Goal: Use online tool/utility: Utilize a website feature to perform a specific function

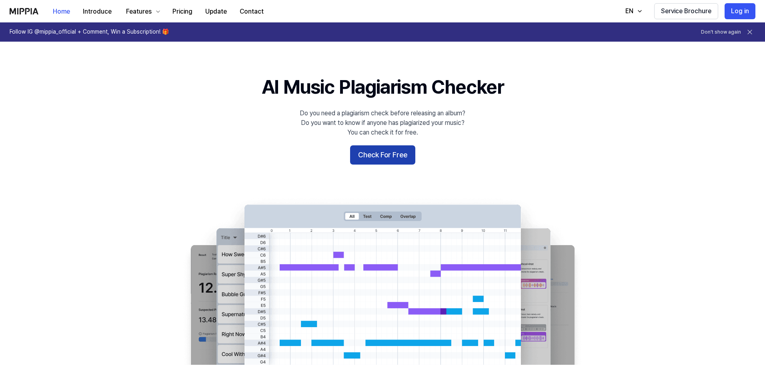
click at [372, 153] on button "Check For Free" at bounding box center [382, 154] width 65 height 19
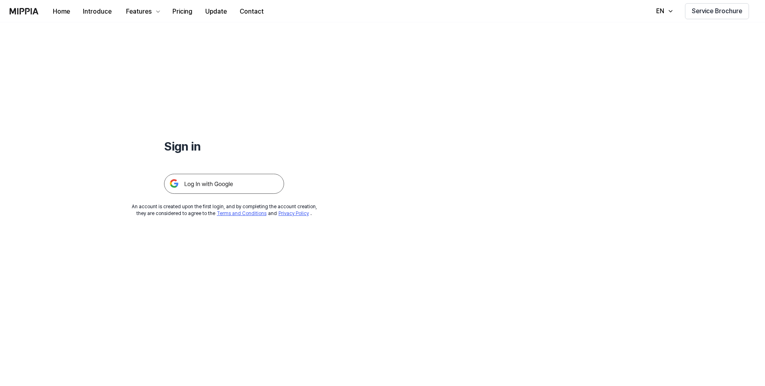
click at [235, 184] on img at bounding box center [224, 184] width 120 height 20
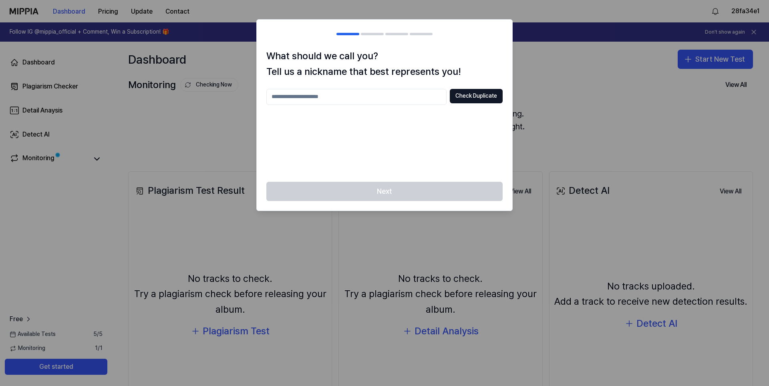
click at [311, 101] on input "text" at bounding box center [356, 97] width 180 height 16
type input "*"
type input "**********"
click at [475, 92] on button "Check Duplicate" at bounding box center [476, 96] width 53 height 14
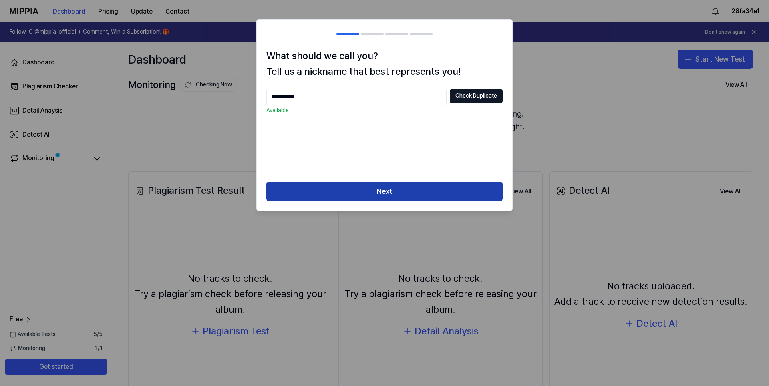
click at [329, 192] on button "Next" at bounding box center [384, 191] width 236 height 19
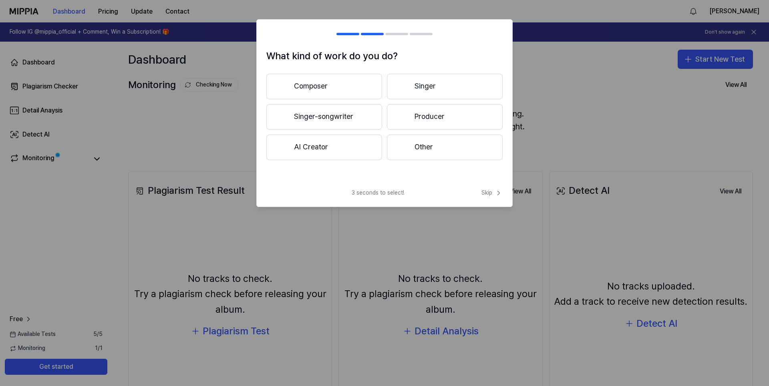
click at [330, 118] on button "Singer-songwriter" at bounding box center [324, 117] width 116 height 26
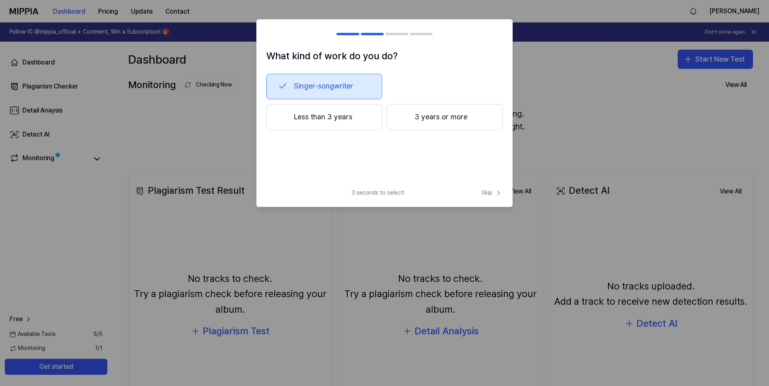
click at [331, 92] on button "Singer-songwriter" at bounding box center [324, 87] width 116 height 26
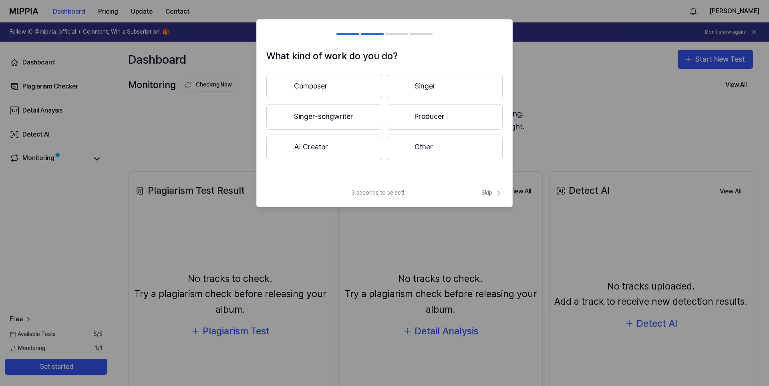
click at [331, 118] on button "Singer-songwriter" at bounding box center [324, 117] width 116 height 26
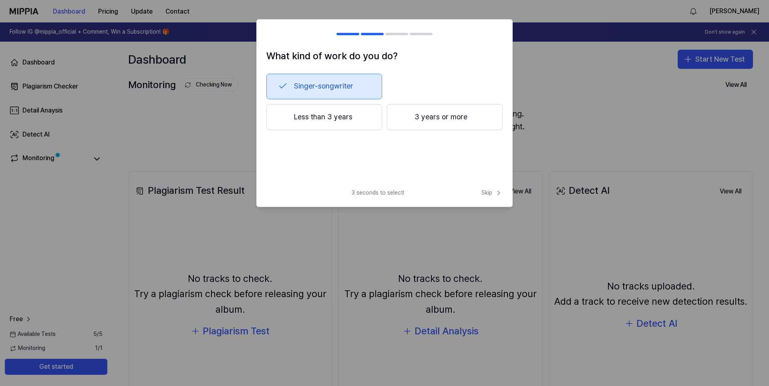
click at [406, 122] on button "3 years or more" at bounding box center [445, 117] width 116 height 26
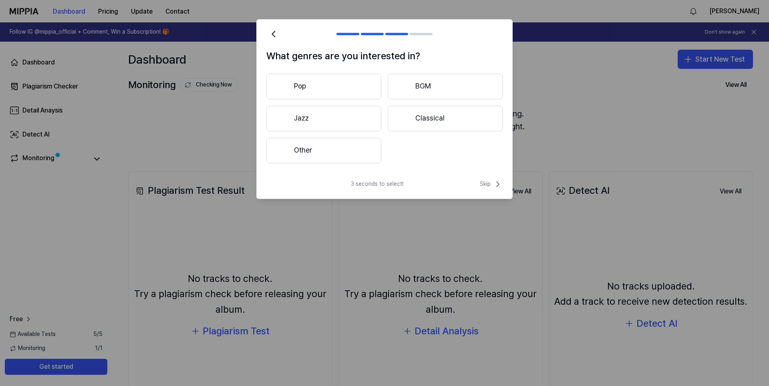
click at [320, 85] on button "Pop" at bounding box center [323, 87] width 115 height 26
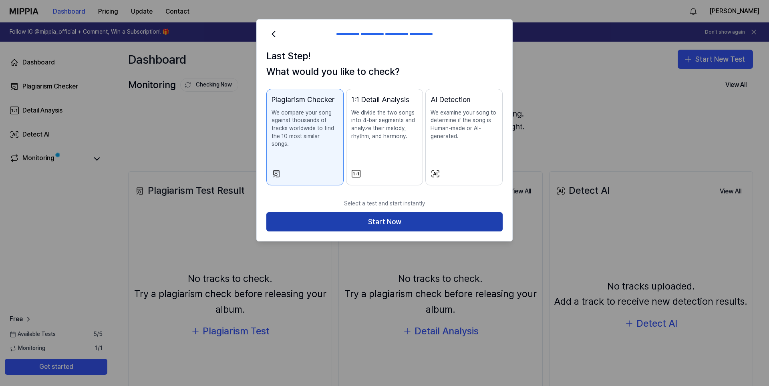
click at [350, 214] on button "Start Now" at bounding box center [384, 221] width 236 height 19
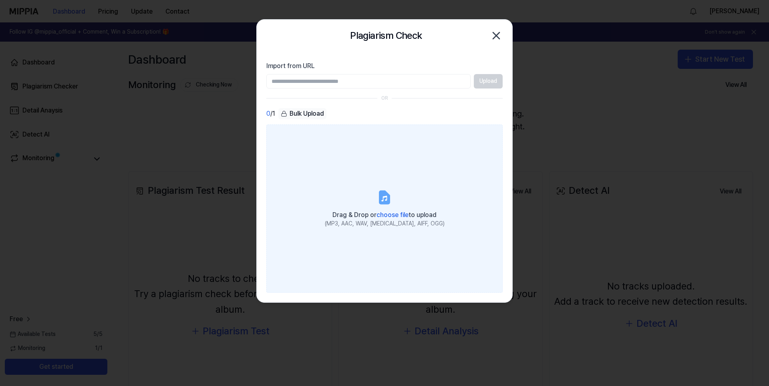
click at [386, 215] on span "choose file" at bounding box center [392, 215] width 32 height 8
click at [0, 0] on input "Drag & Drop or choose file to upload (MP3, AAC, WAV, FLAC, AIFF, OGG)" at bounding box center [0, 0] width 0 height 0
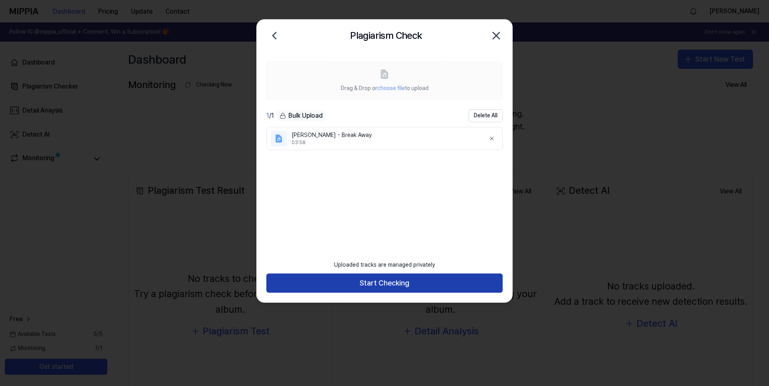
click at [350, 285] on button "Start Checking" at bounding box center [384, 282] width 236 height 19
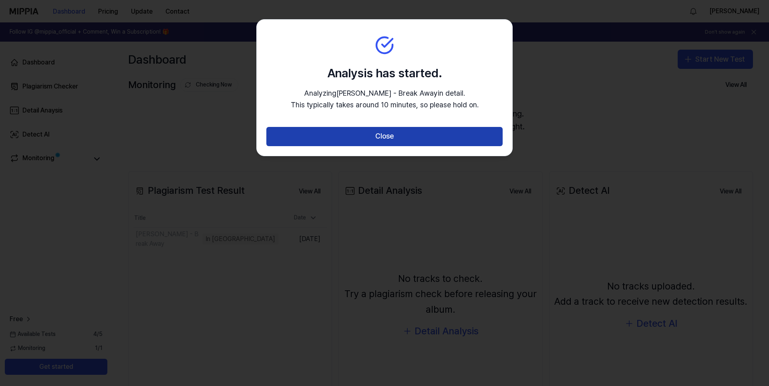
click at [347, 139] on button "Close" at bounding box center [384, 136] width 236 height 19
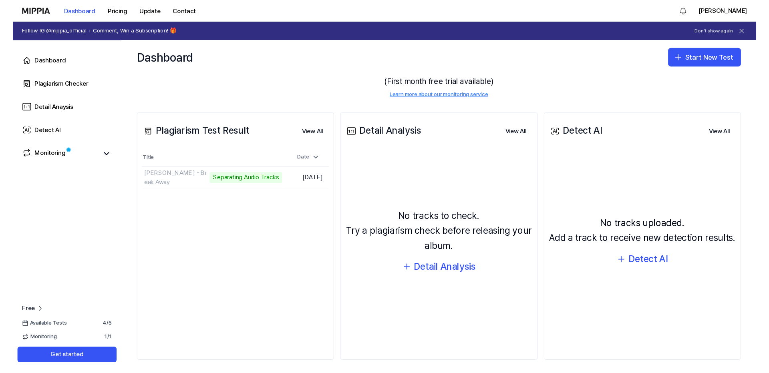
scroll to position [58, 0]
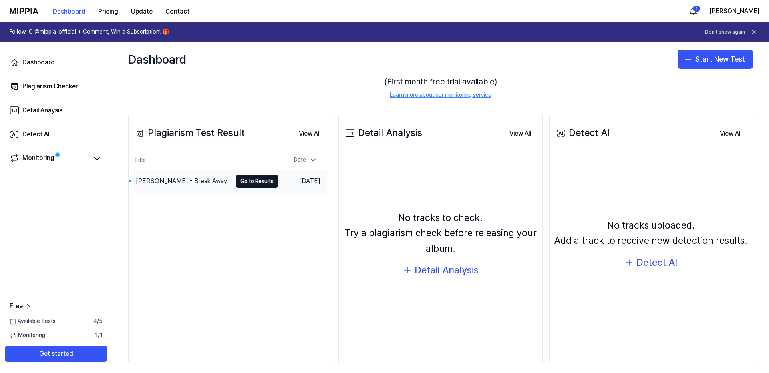
click at [213, 182] on div "George Fog - Break Away" at bounding box center [182, 181] width 98 height 22
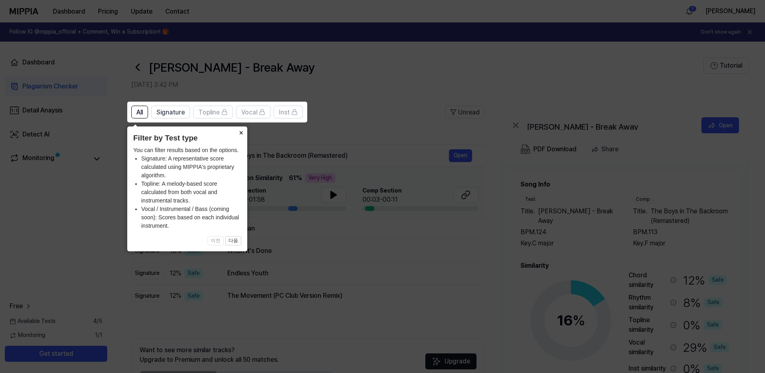
click at [240, 133] on button "×" at bounding box center [241, 131] width 13 height 11
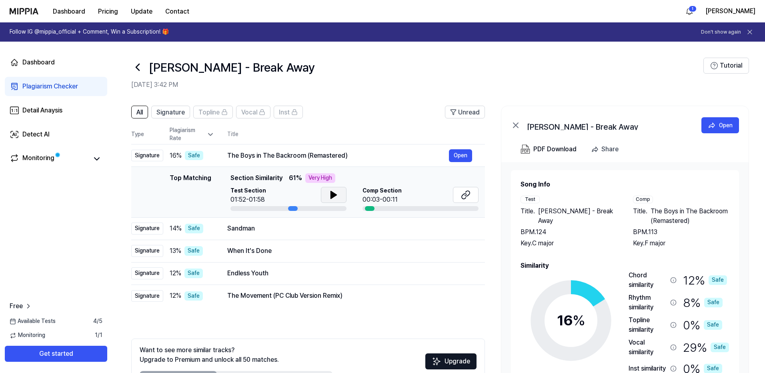
click at [331, 194] on icon at bounding box center [334, 194] width 6 height 7
click at [337, 195] on icon at bounding box center [334, 195] width 10 height 10
click at [211, 156] on div "16 % Safe" at bounding box center [192, 156] width 45 height 10
click at [209, 186] on div "Top Matching" at bounding box center [191, 192] width 42 height 38
click at [307, 179] on div "Very High" at bounding box center [320, 178] width 30 height 10
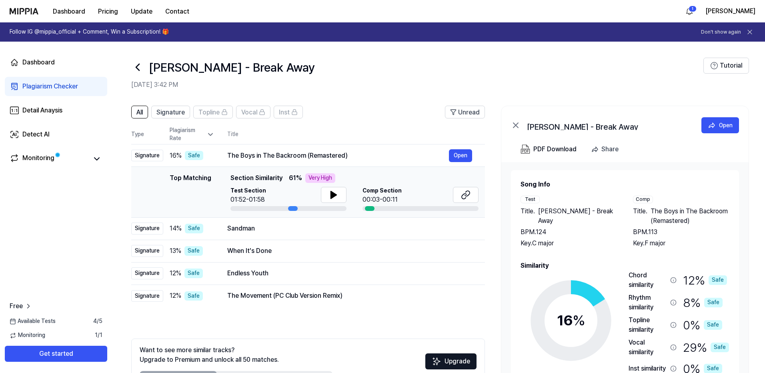
click at [246, 193] on span "Test Section" at bounding box center [249, 191] width 36 height 8
click at [394, 191] on span "Comp Section" at bounding box center [382, 191] width 39 height 8
click at [460, 158] on button "Open" at bounding box center [460, 155] width 23 height 13
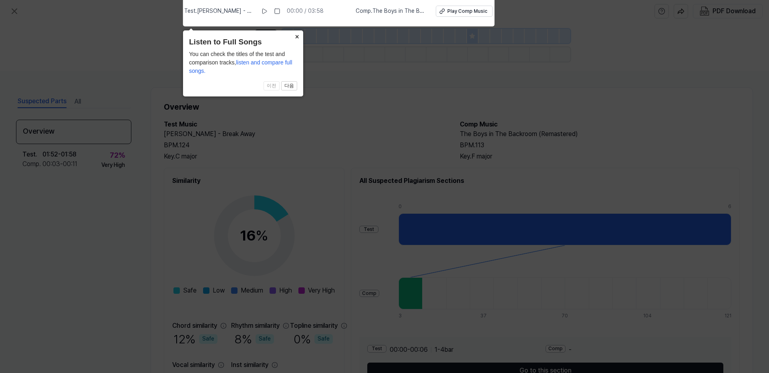
click at [296, 37] on button "×" at bounding box center [296, 35] width 13 height 11
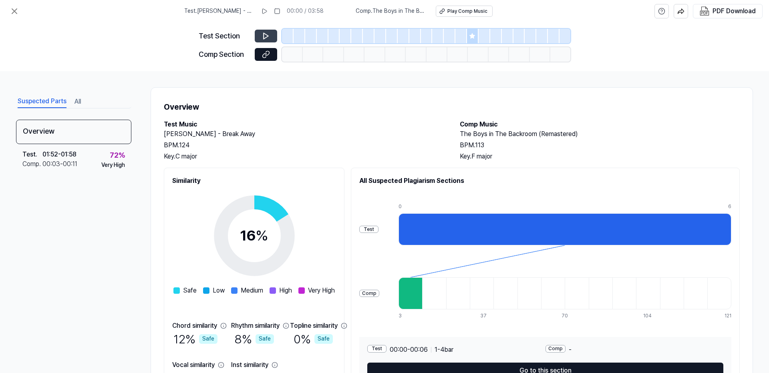
click at [266, 36] on icon at bounding box center [266, 36] width 8 height 8
click at [267, 34] on icon at bounding box center [266, 36] width 8 height 8
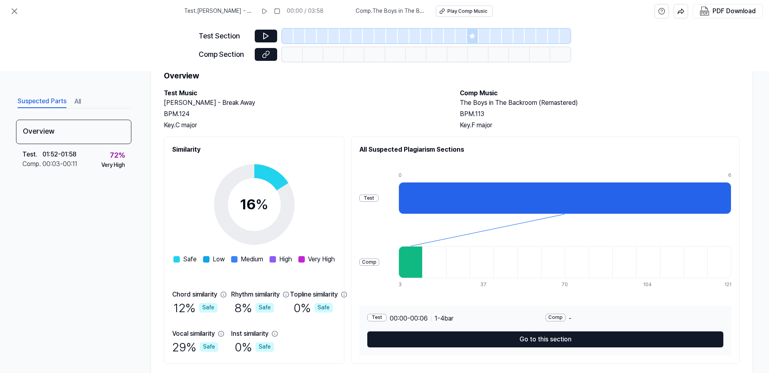
scroll to position [51, 0]
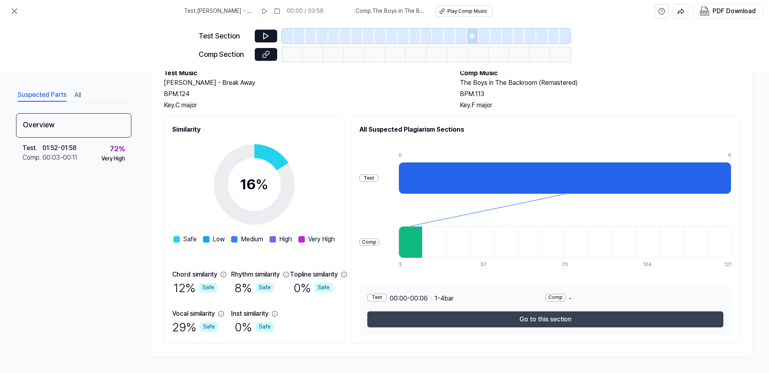
click at [458, 314] on button "Go to this section" at bounding box center [545, 319] width 356 height 16
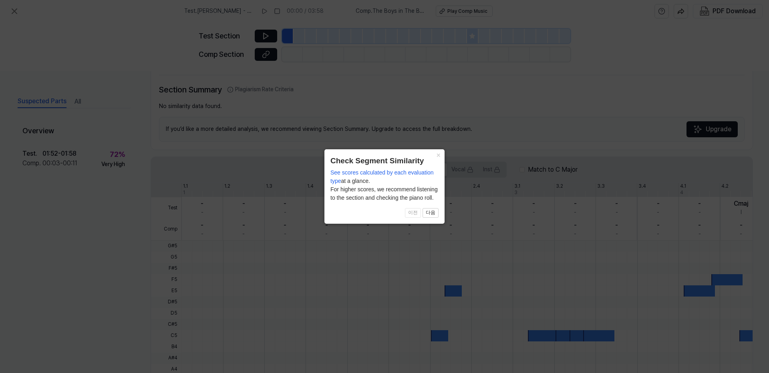
scroll to position [159, 0]
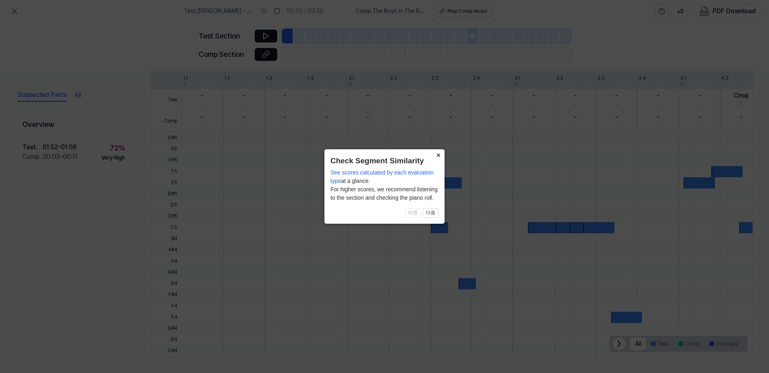
click at [441, 159] on button "×" at bounding box center [438, 154] width 13 height 11
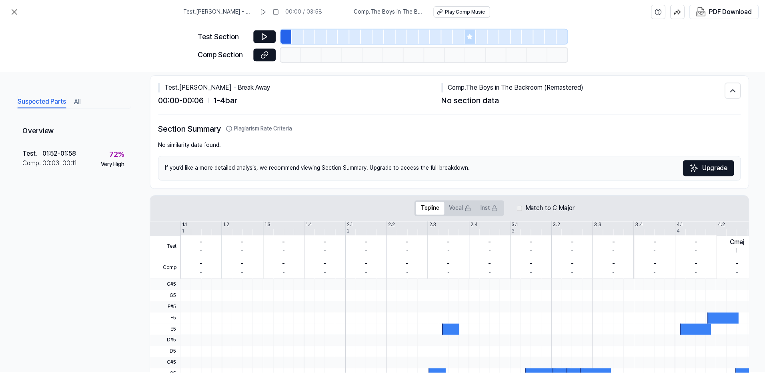
scroll to position [0, 0]
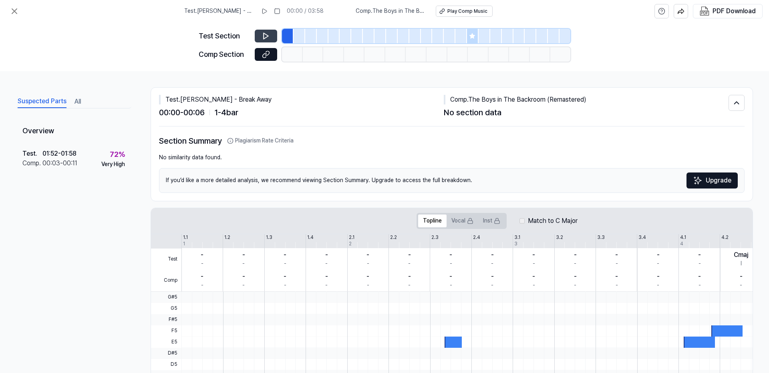
click at [269, 35] on icon at bounding box center [266, 36] width 8 height 8
click at [206, 122] on div "Test . George Fog - Break Away 00:00 - 00:06 1 - 4 bar Comp . The Boys in The B…" at bounding box center [451, 107] width 585 height 39
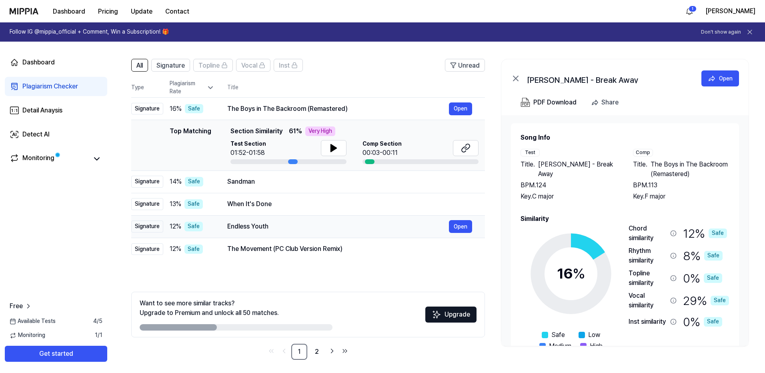
scroll to position [50, 0]
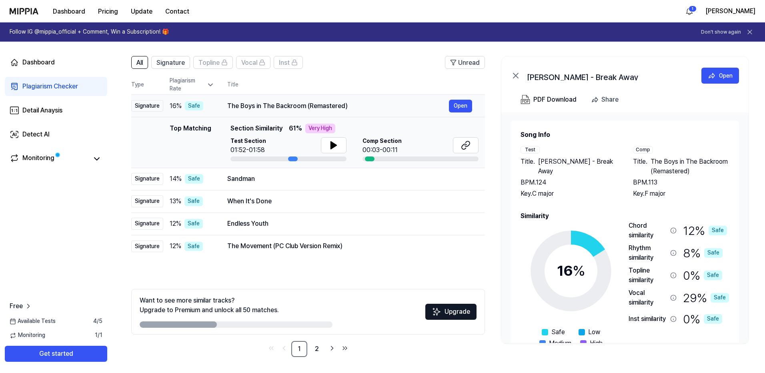
click at [145, 103] on div "Signature" at bounding box center [147, 106] width 32 height 12
click at [206, 105] on div "16 % Safe" at bounding box center [192, 106] width 45 height 10
click at [353, 103] on div "The Boys in The Backroom (Remastered)" at bounding box center [338, 106] width 222 height 10
click at [466, 102] on button "Open" at bounding box center [460, 106] width 23 height 13
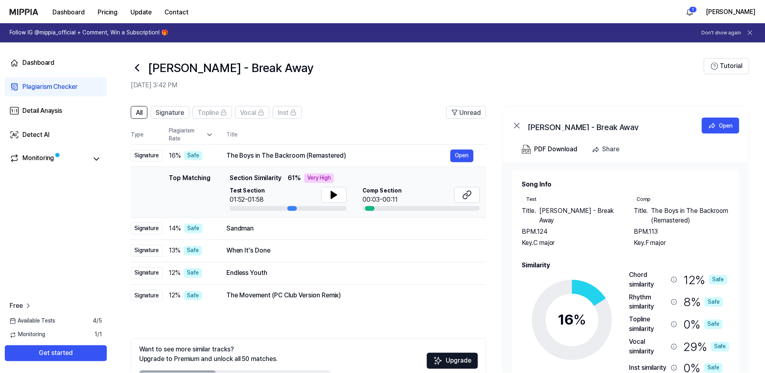
scroll to position [50, 0]
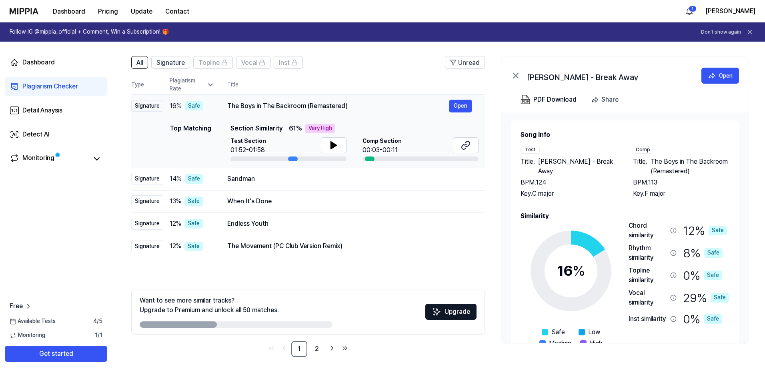
drag, startPoint x: 227, startPoint y: 107, endPoint x: 333, endPoint y: 108, distance: 106.1
click at [302, 111] on div "The Boys in The Backroom (Remastered) Open" at bounding box center [349, 106] width 245 height 13
drag, startPoint x: 347, startPoint y: 105, endPoint x: 268, endPoint y: 104, distance: 78.9
click at [268, 104] on div "The Boys in The Backroom (Remastered)" at bounding box center [338, 106] width 222 height 10
drag, startPoint x: 264, startPoint y: 105, endPoint x: 226, endPoint y: 106, distance: 38.0
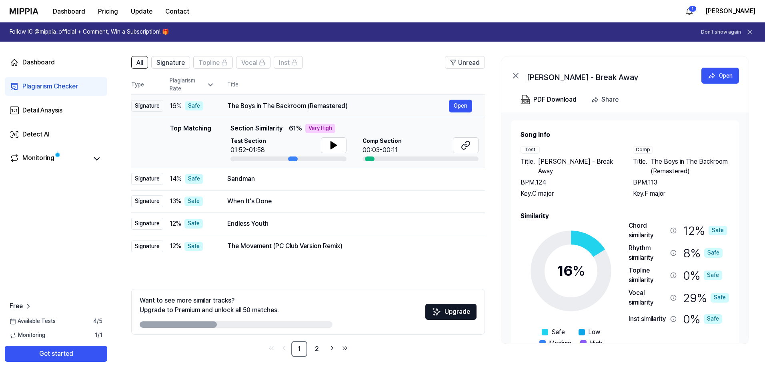
click at [226, 106] on td "The Boys in The Backroom (Remastered) Open" at bounding box center [350, 106] width 271 height 22
drag, startPoint x: 238, startPoint y: 106, endPoint x: 279, endPoint y: 106, distance: 40.8
click at [278, 106] on td "The Boys in The Backroom (Remastered) Open" at bounding box center [350, 106] width 271 height 22
